Goal: Information Seeking & Learning: Check status

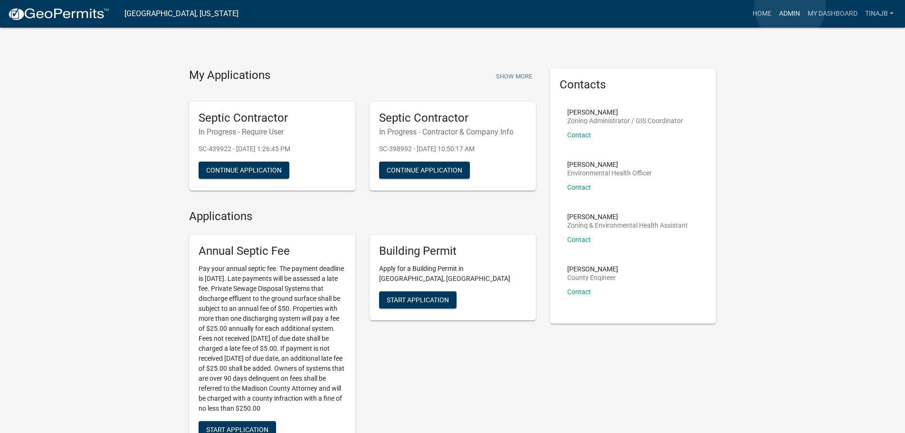
click at [790, 7] on link "Admin" at bounding box center [789, 14] width 28 height 18
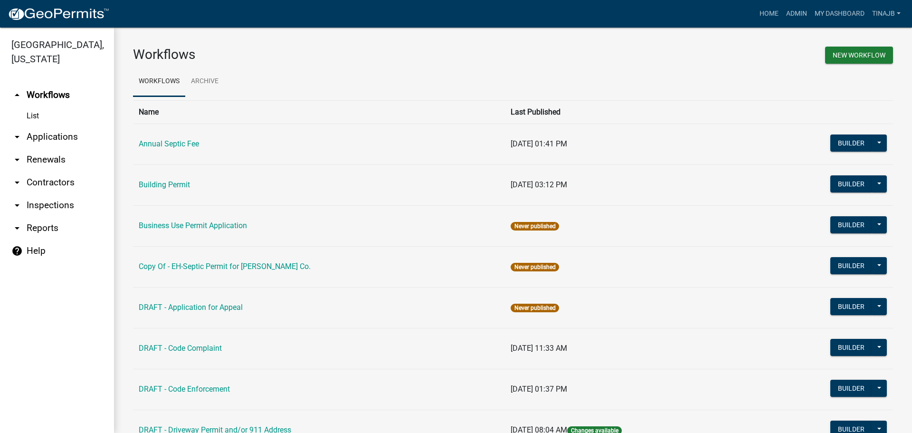
click at [41, 125] on link "arrow_drop_down Applications" at bounding box center [57, 136] width 114 height 23
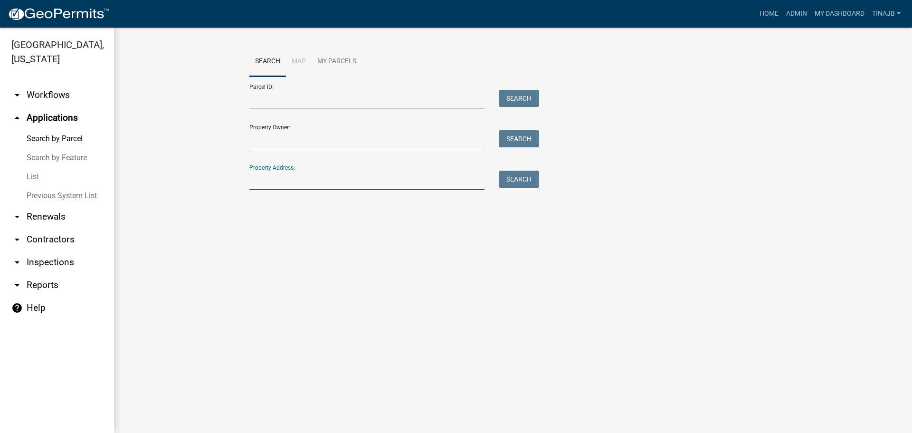
click at [309, 181] on input "Property Address:" at bounding box center [366, 180] width 235 height 19
type input "2001"
click at [520, 182] on button "Search" at bounding box center [519, 179] width 40 height 17
